Goal: Task Accomplishment & Management: Manage account settings

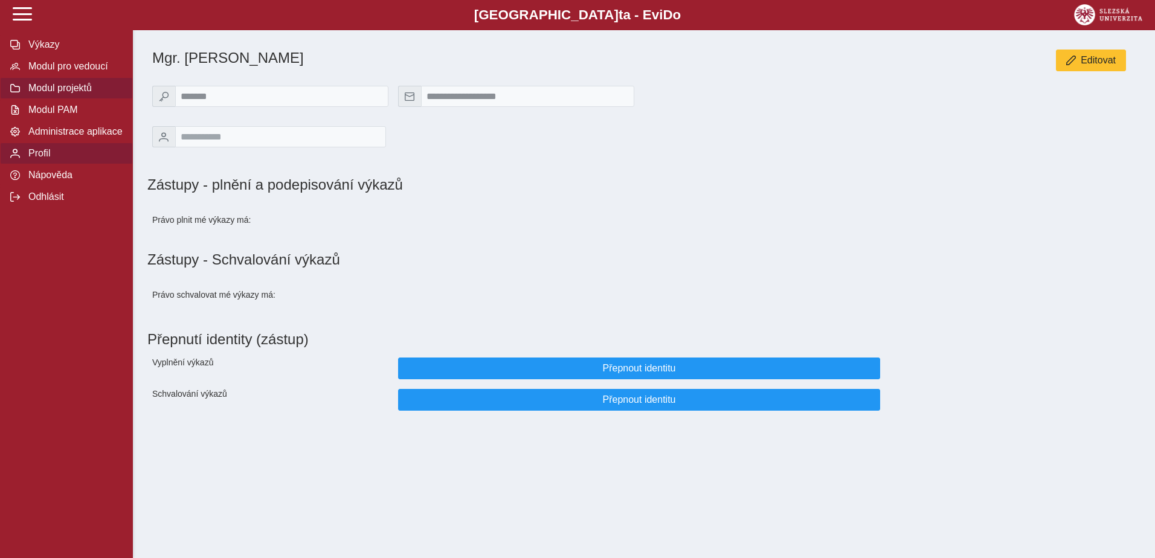
click at [59, 99] on button "Modul projektů" at bounding box center [66, 88] width 133 height 22
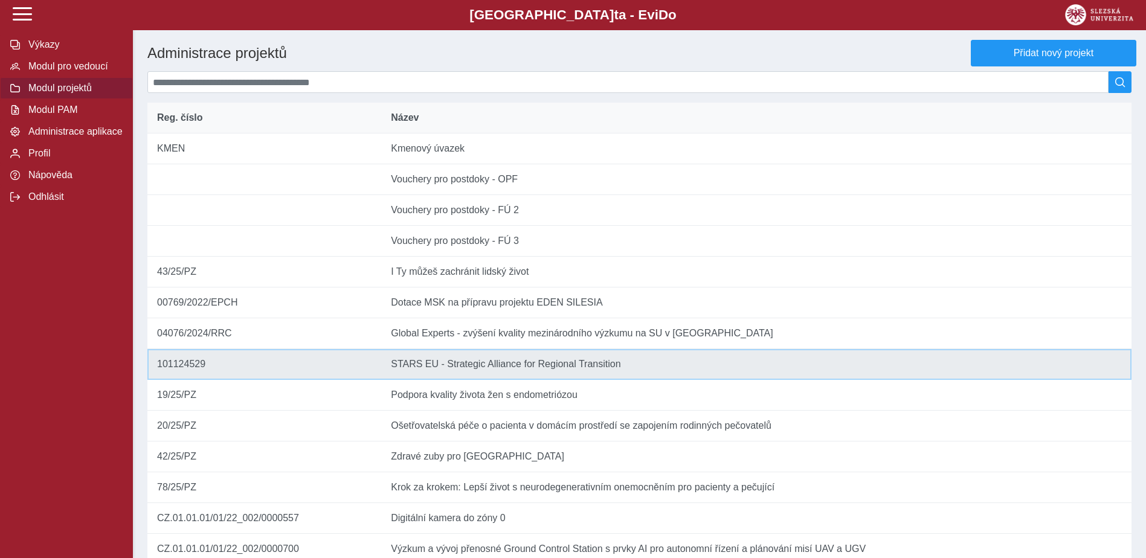
click at [469, 375] on td "Název STARS EU - Strategic Alliance for Regional Transition" at bounding box center [756, 364] width 750 height 31
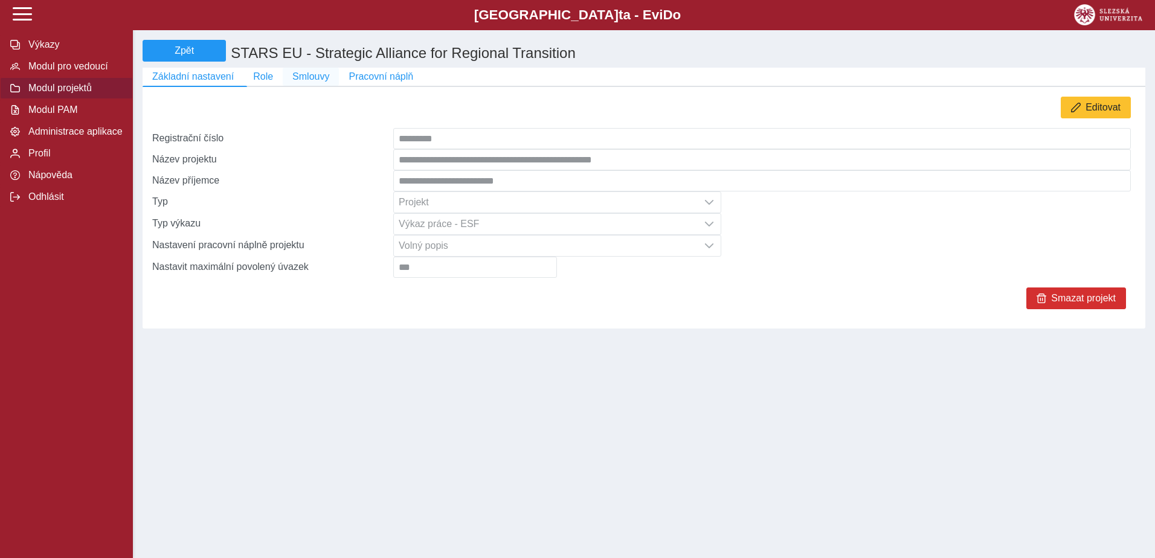
click at [302, 82] on span "Smlouvy" at bounding box center [310, 76] width 37 height 11
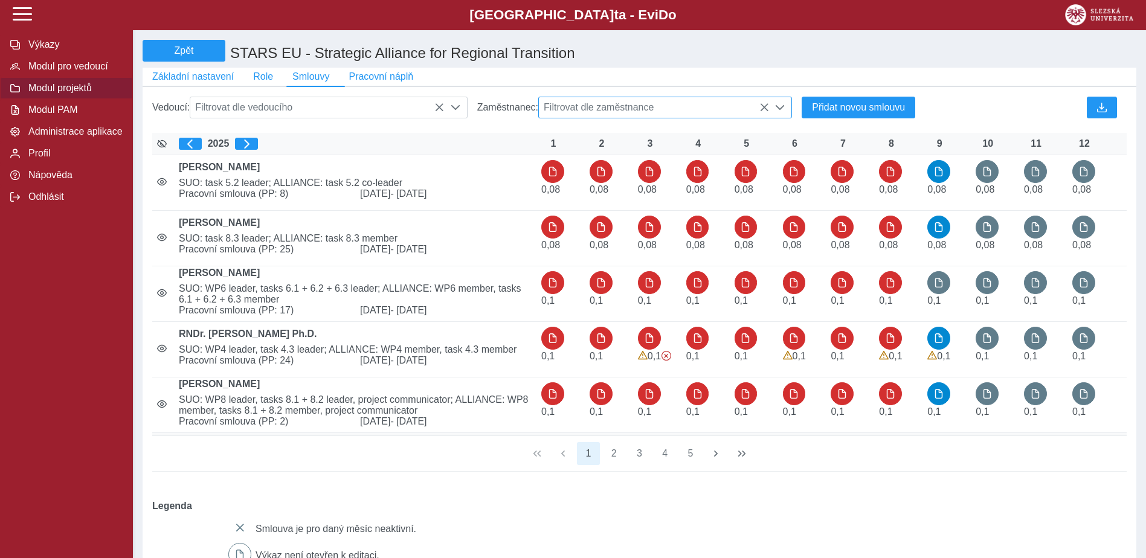
click at [683, 111] on span "Filtrovat dle zaměstnance" at bounding box center [654, 107] width 230 height 21
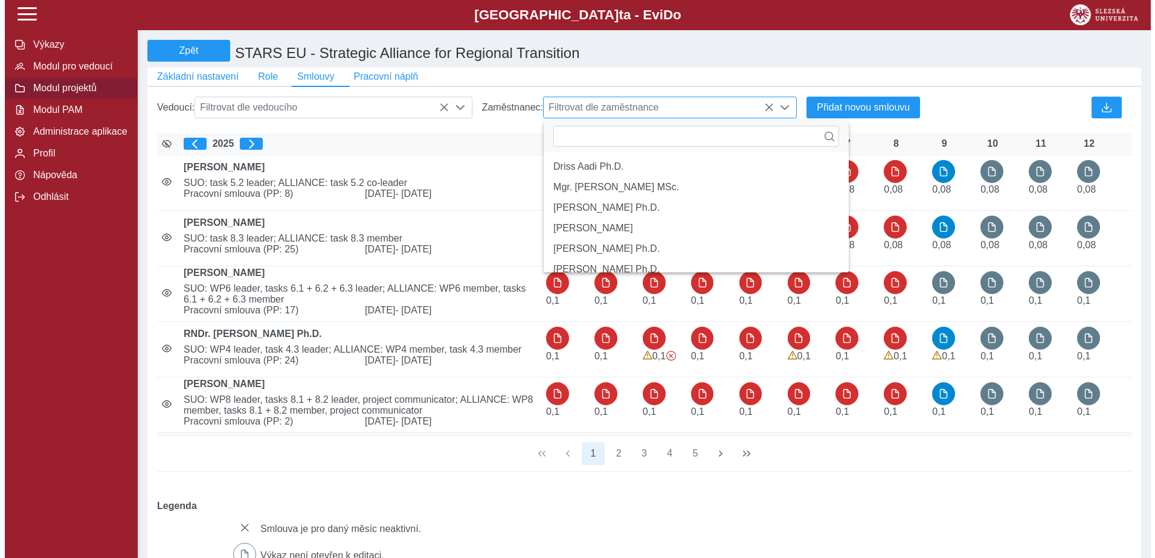
scroll to position [8, 54]
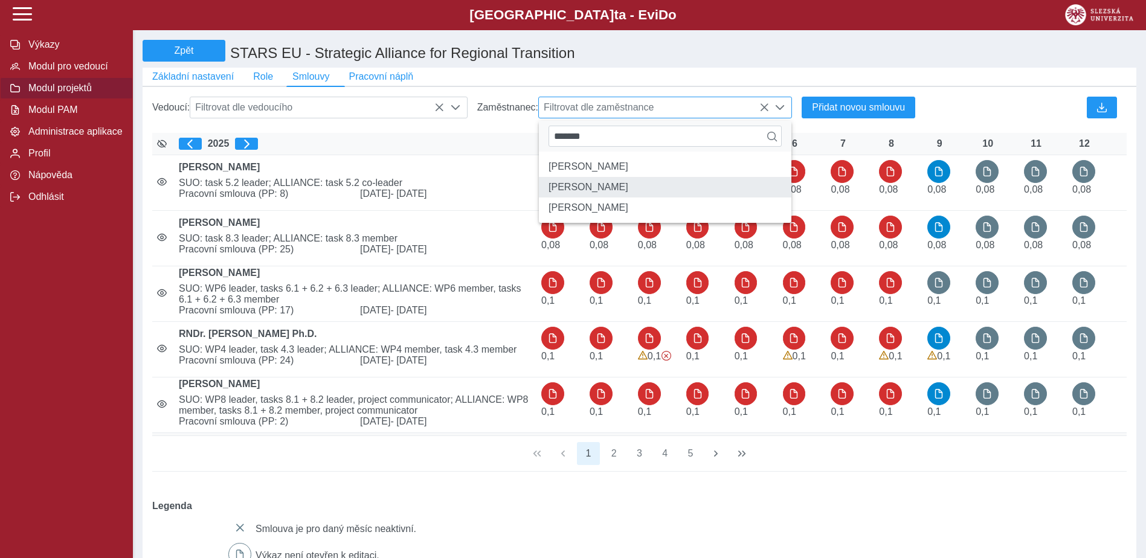
type input "*******"
click at [628, 196] on li "[PERSON_NAME]" at bounding box center [665, 187] width 253 height 21
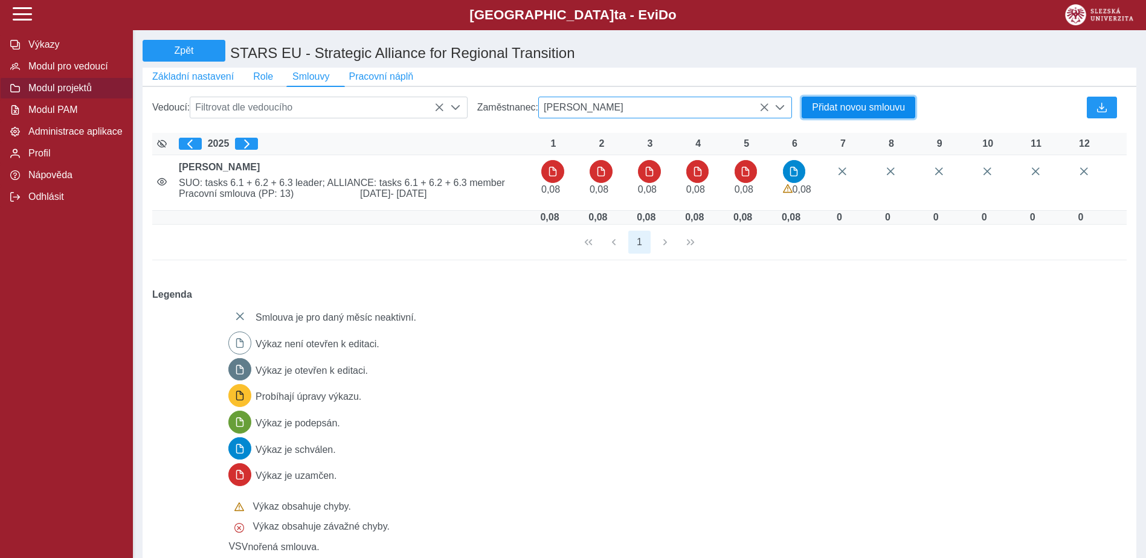
click at [848, 113] on span "Přidat novou smlouvu" at bounding box center [858, 107] width 93 height 11
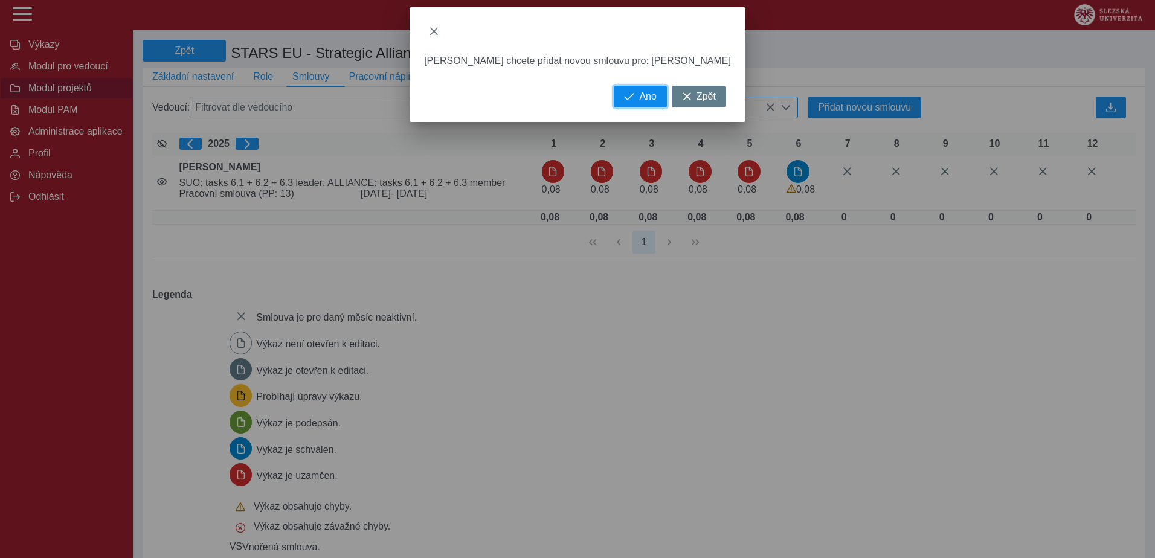
click at [639, 98] on span "Ano" at bounding box center [647, 96] width 17 height 11
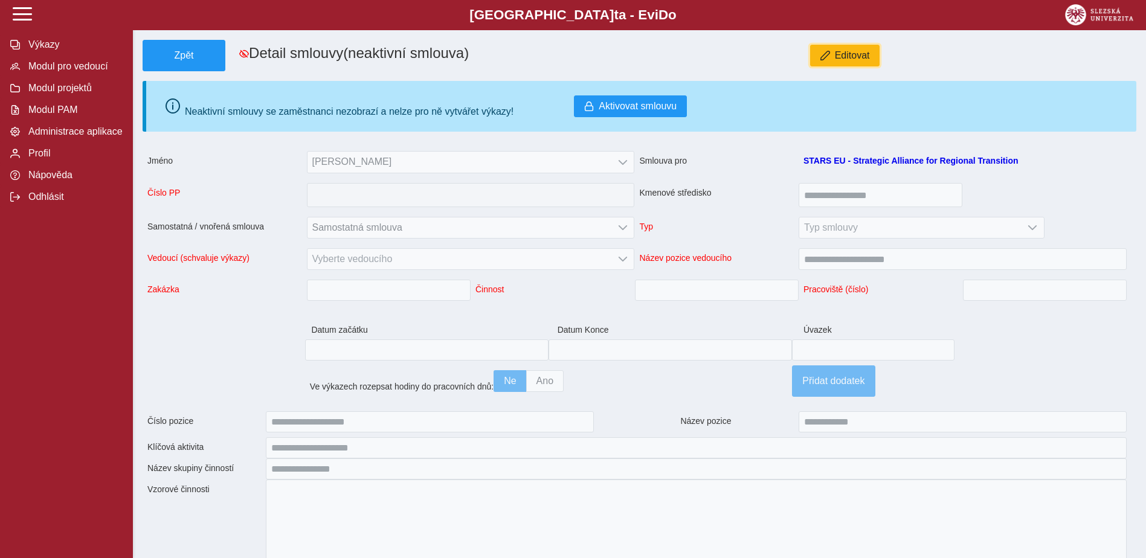
click at [841, 56] on span "Editovat" at bounding box center [852, 55] width 35 height 11
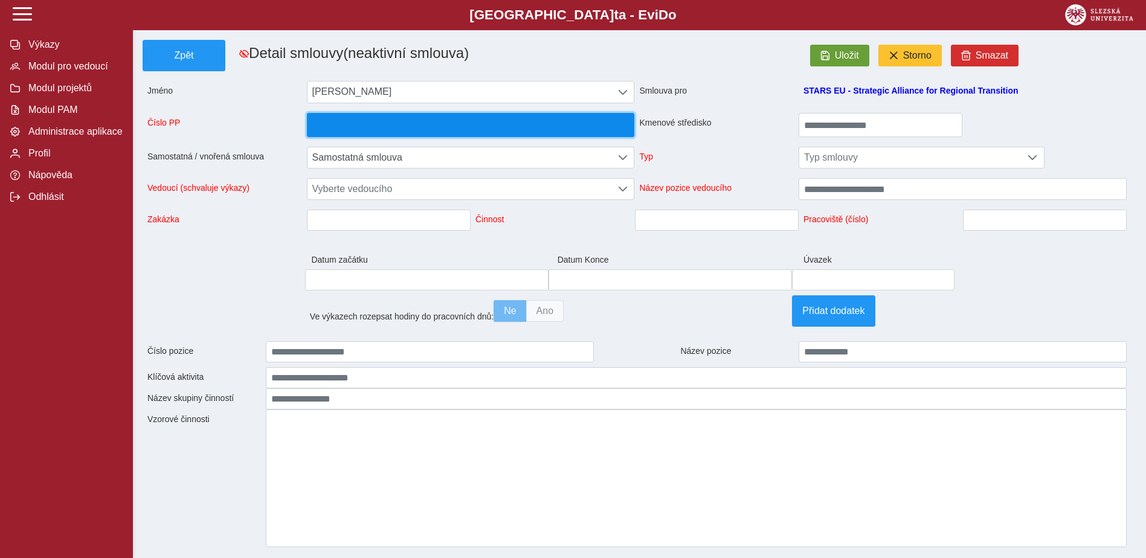
click at [547, 126] on span "button" at bounding box center [470, 125] width 307 height 14
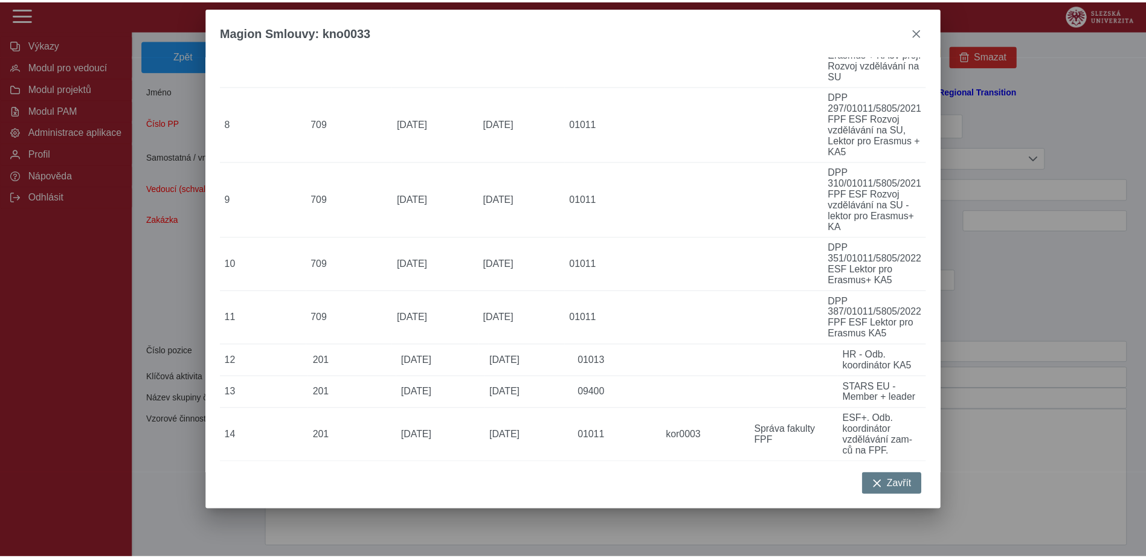
scroll to position [601, 0]
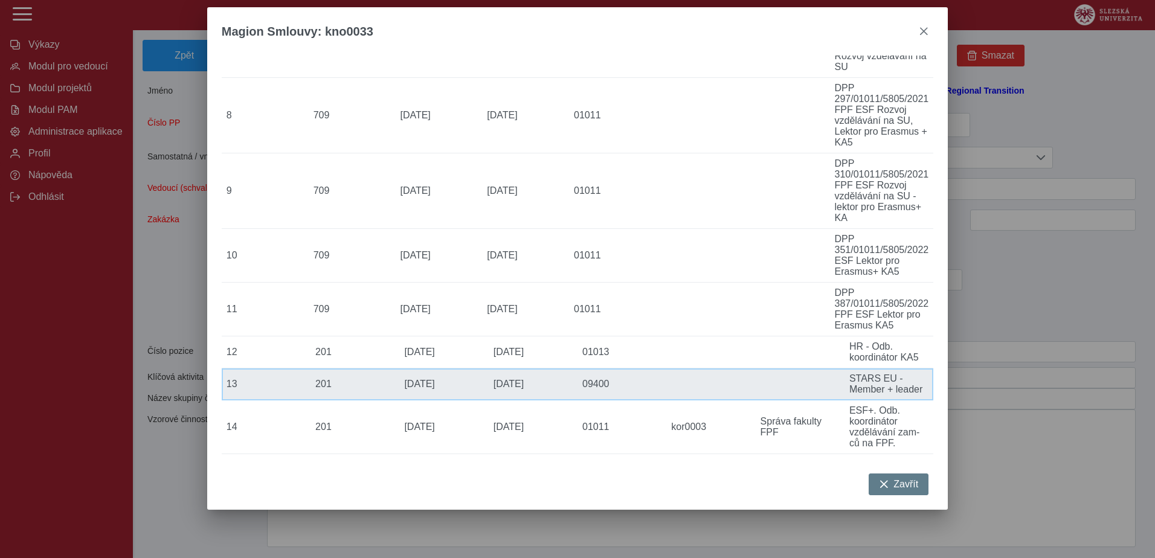
click at [877, 371] on td "Poznámka STARS EU - Member + leader" at bounding box center [889, 385] width 89 height 32
type input "*****"
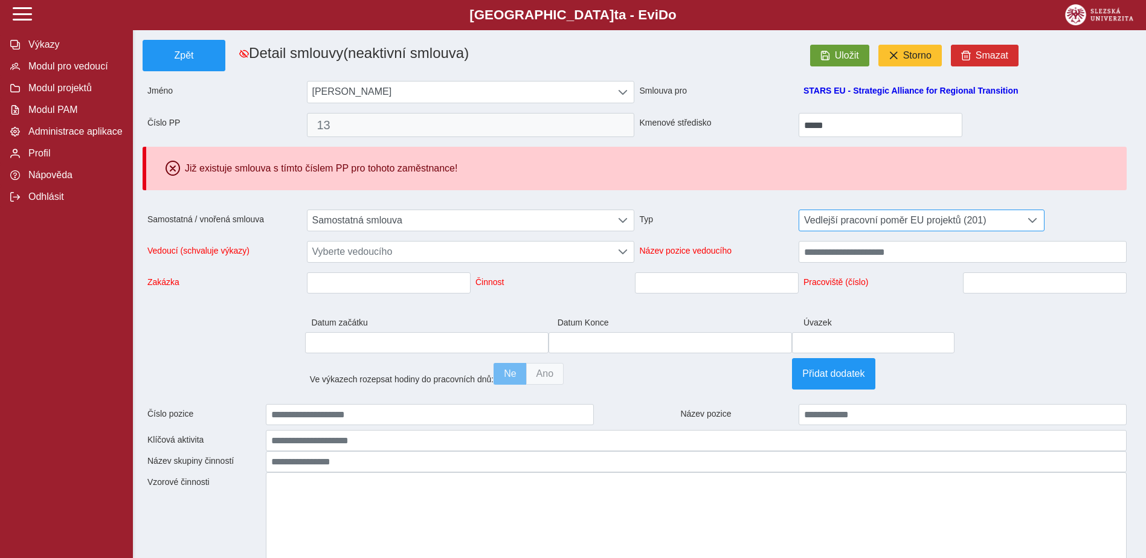
click at [872, 224] on span "Vedlejší pracovní poměr EU projektů (201)" at bounding box center [910, 220] width 222 height 21
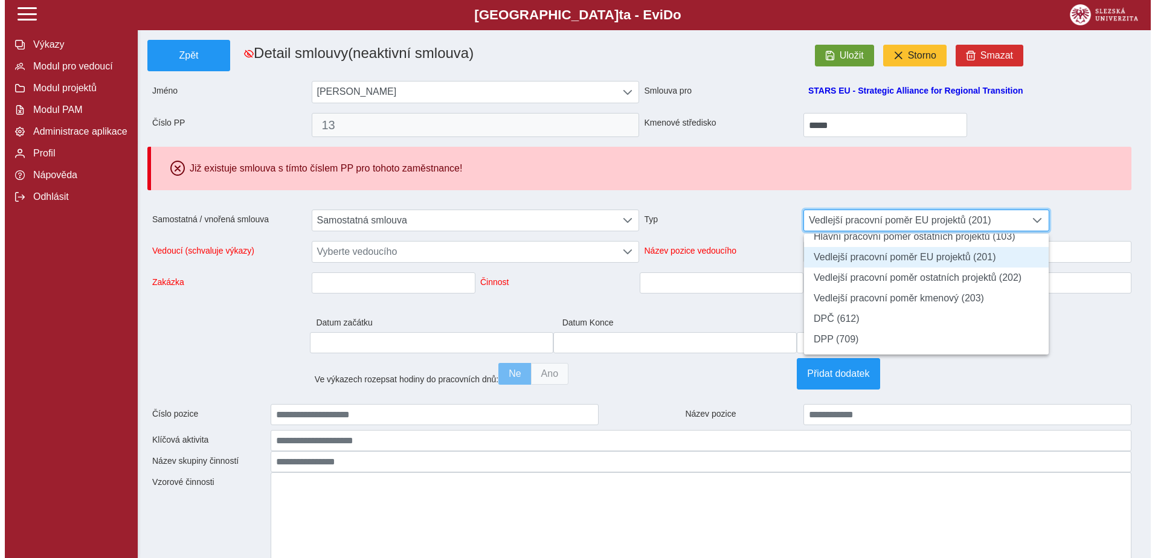
scroll to position [68, 0]
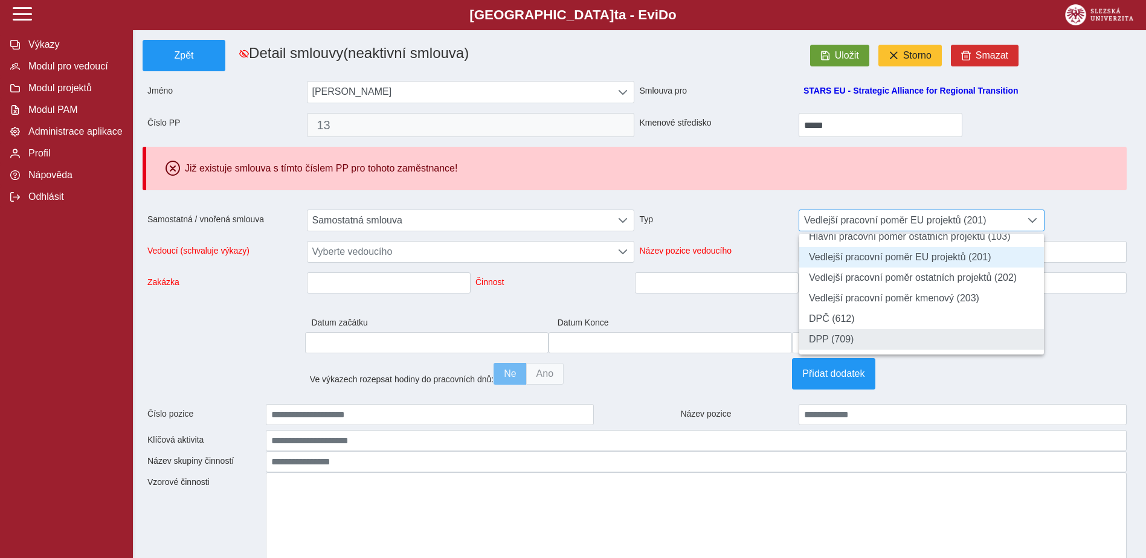
click at [826, 345] on li "DPP (709)" at bounding box center [921, 339] width 245 height 21
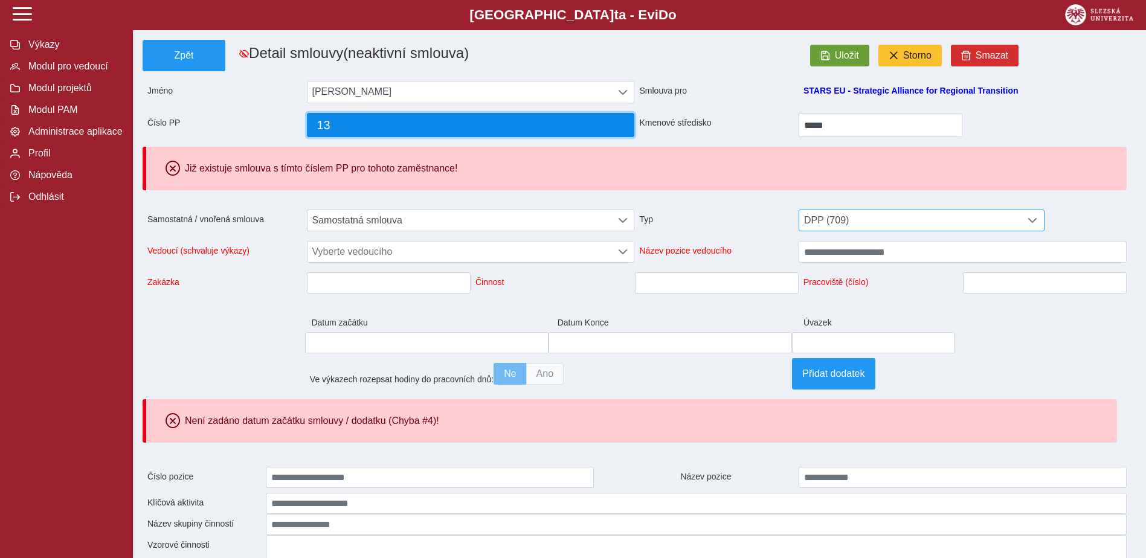
click at [597, 132] on span "13" at bounding box center [470, 125] width 307 height 14
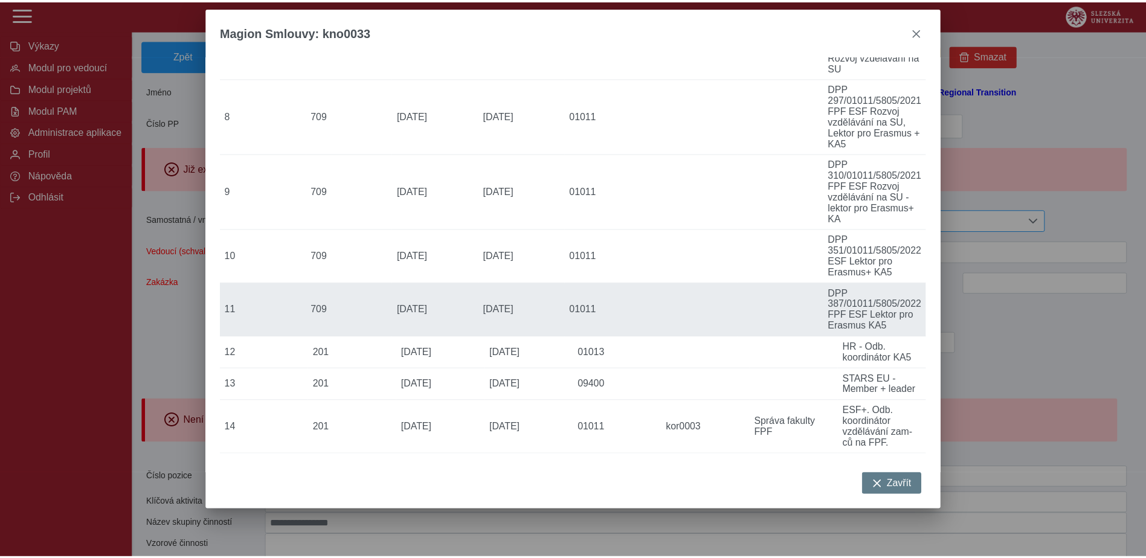
scroll to position [541, 0]
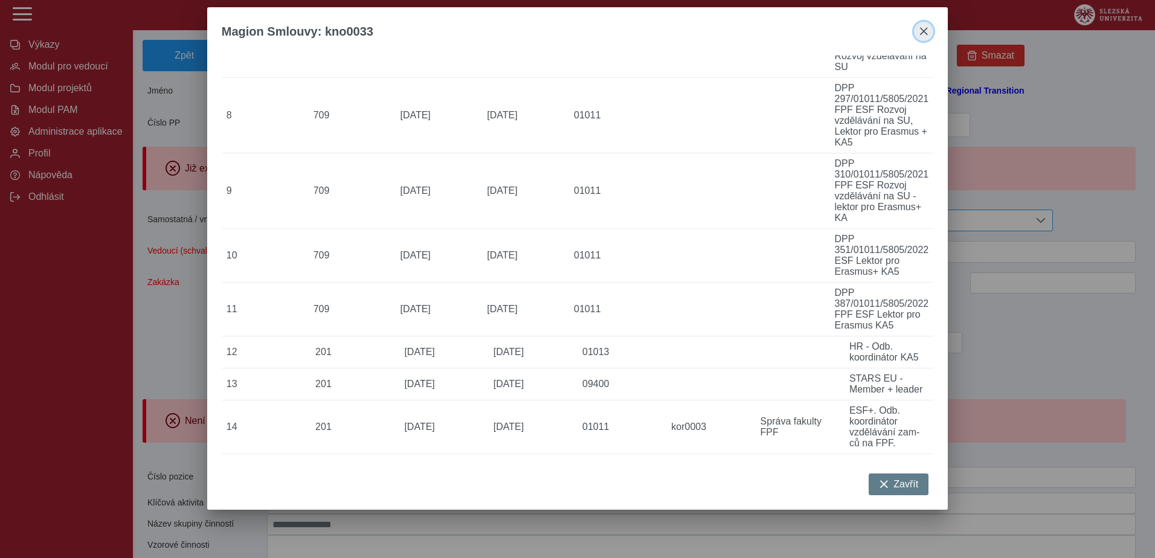
click at [929, 30] on span "close" at bounding box center [924, 32] width 10 height 10
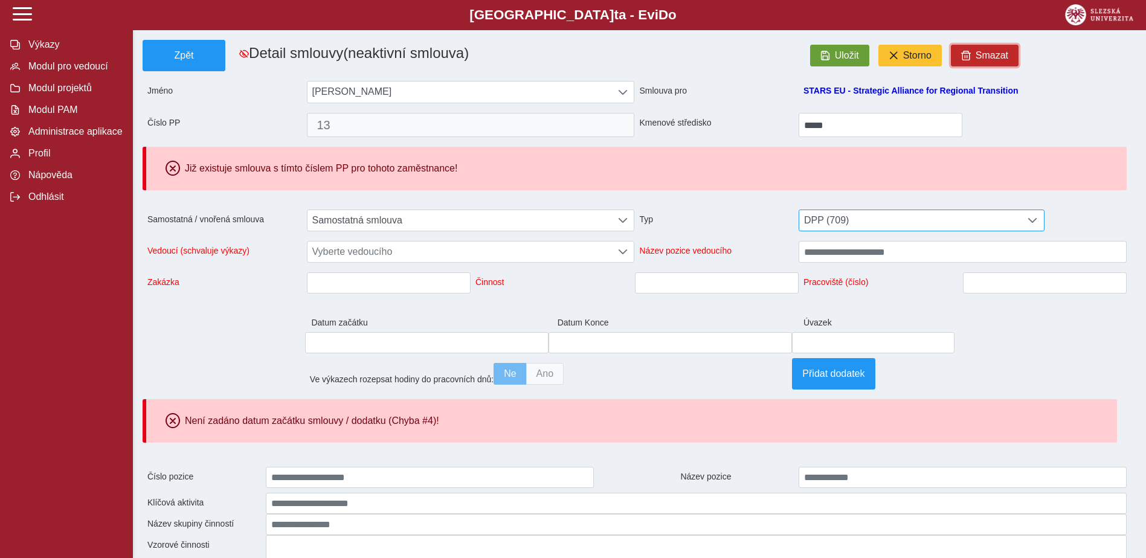
click at [983, 57] on span "Smazat" at bounding box center [992, 55] width 33 height 11
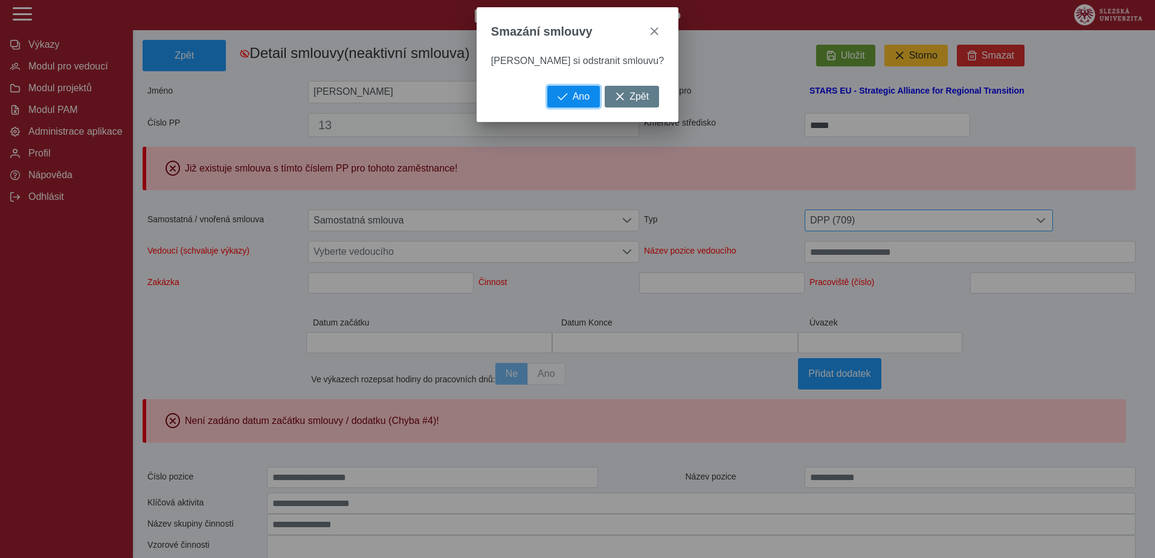
click at [573, 102] on span "Ano" at bounding box center [581, 96] width 17 height 11
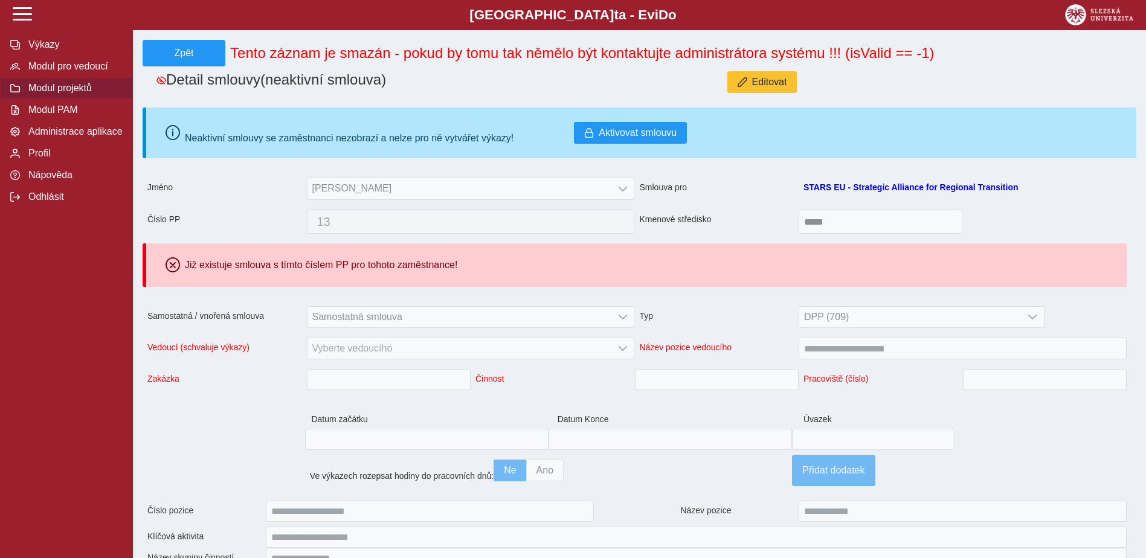
click at [73, 88] on span "Modul projektů" at bounding box center [74, 88] width 98 height 11
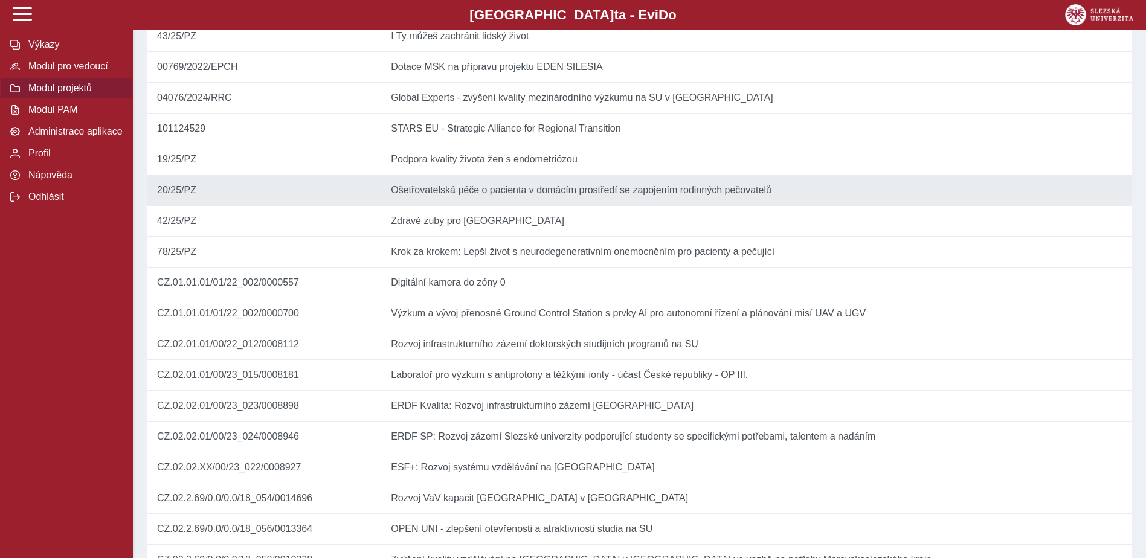
scroll to position [242, 0]
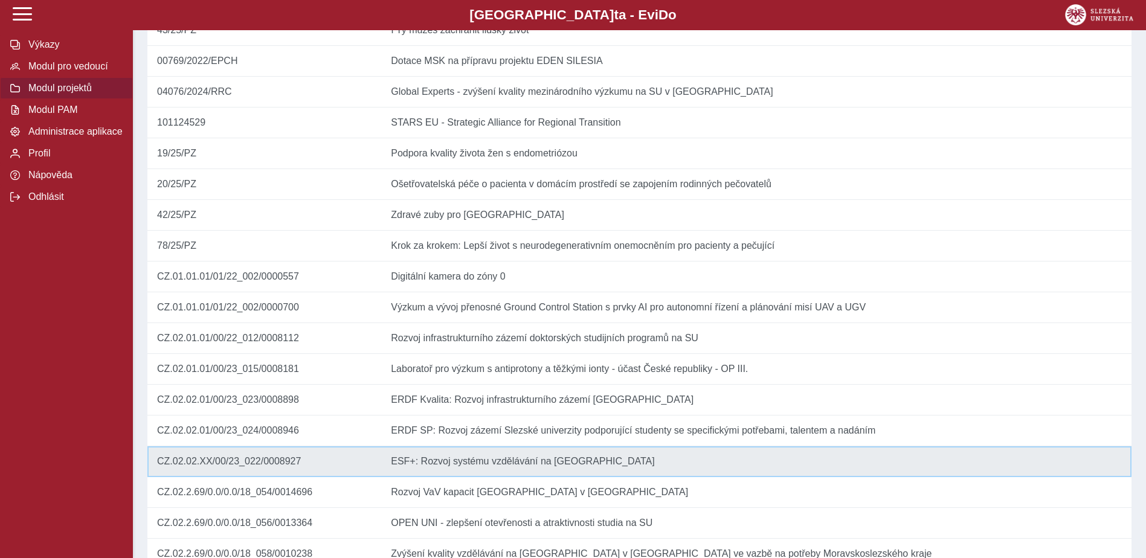
click at [502, 477] on td "Název ESF+: Rozvoj systému vzdělávání na Slezské univerzitě" at bounding box center [756, 461] width 750 height 31
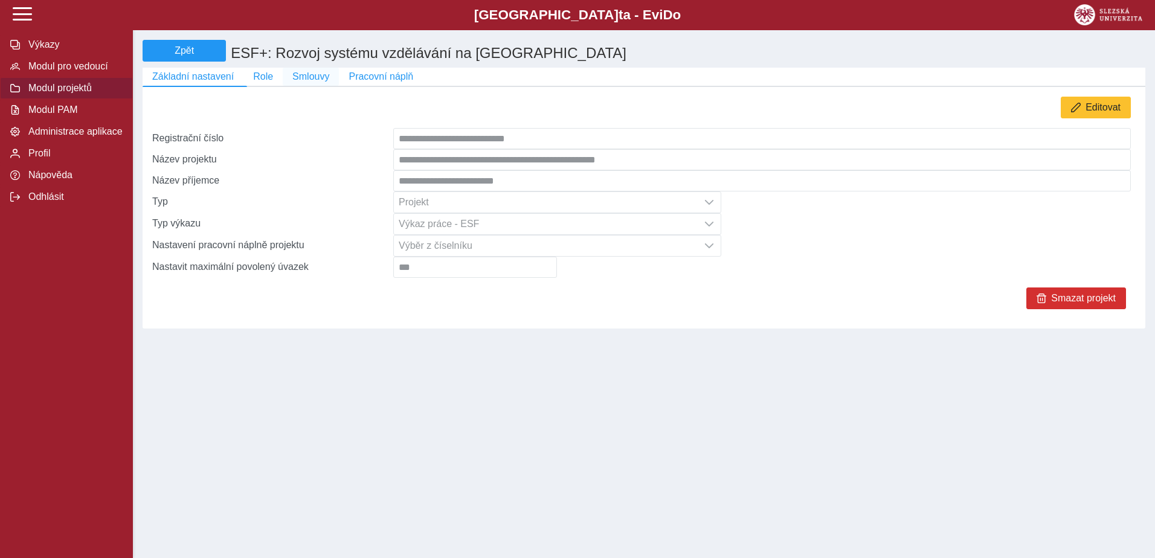
click at [293, 86] on button "Smlouvy" at bounding box center [311, 77] width 56 height 18
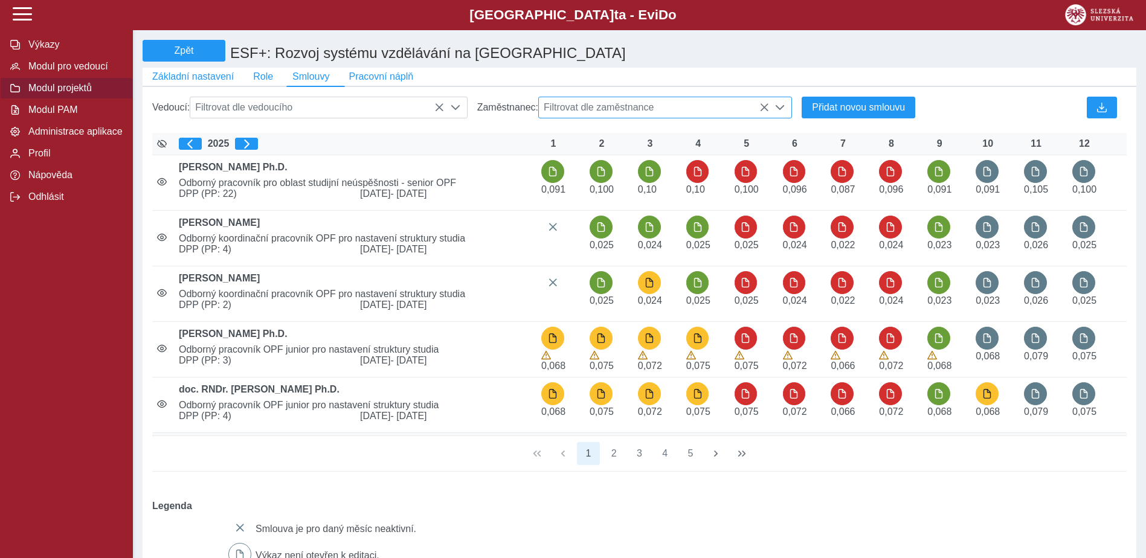
click at [679, 103] on span "Filtrovat dle zaměstnance" at bounding box center [654, 107] width 230 height 21
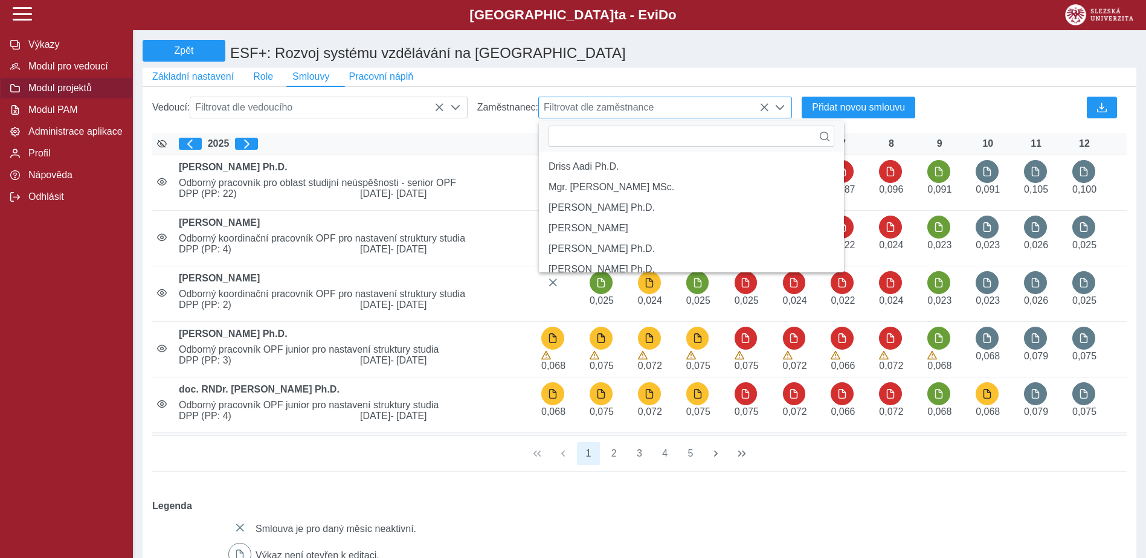
scroll to position [8, 54]
type input "*"
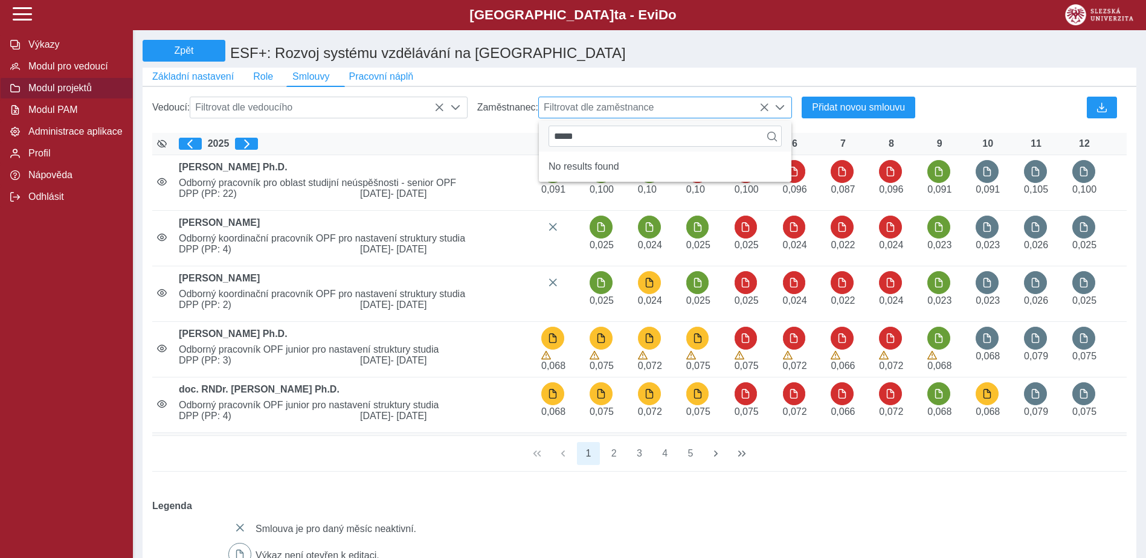
type input "*****"
click at [766, 112] on icon at bounding box center [764, 108] width 10 height 10
